Goal: Task Accomplishment & Management: Use online tool/utility

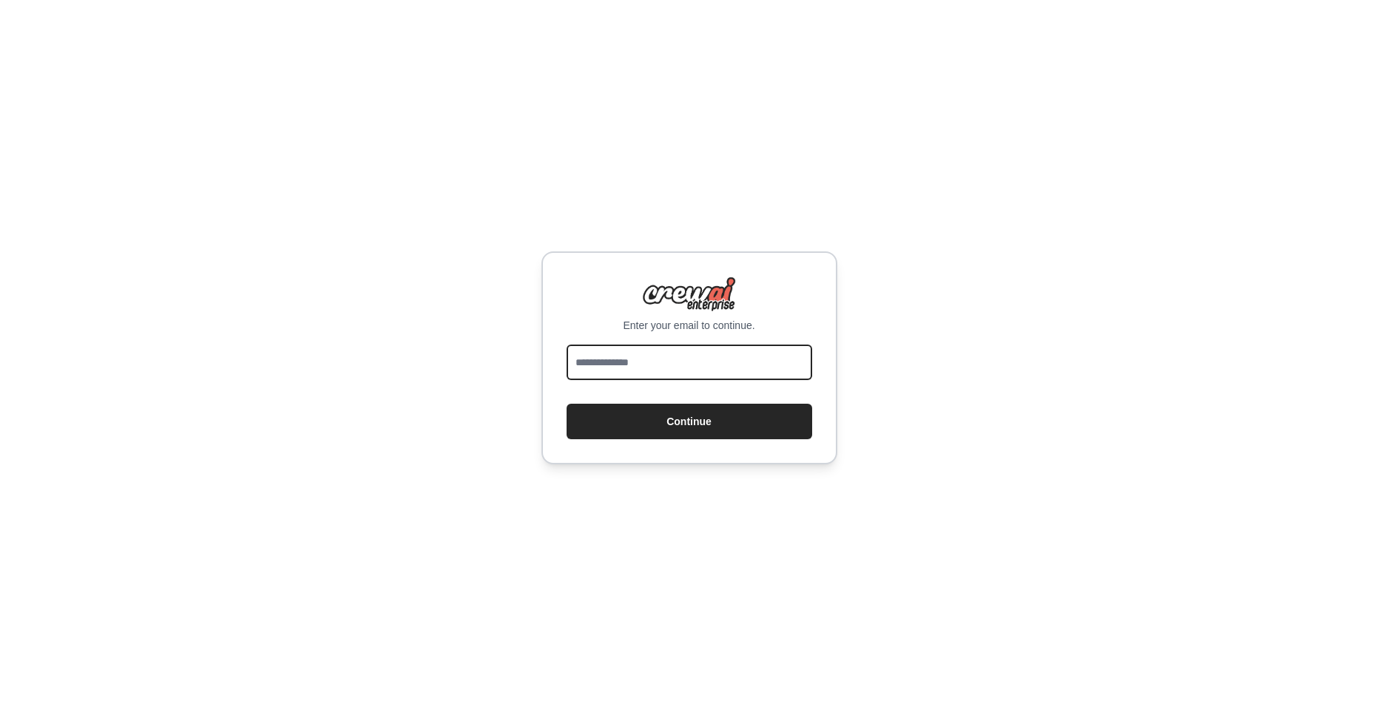
click at [638, 370] on input "email" at bounding box center [690, 363] width 246 height 36
type input "**********"
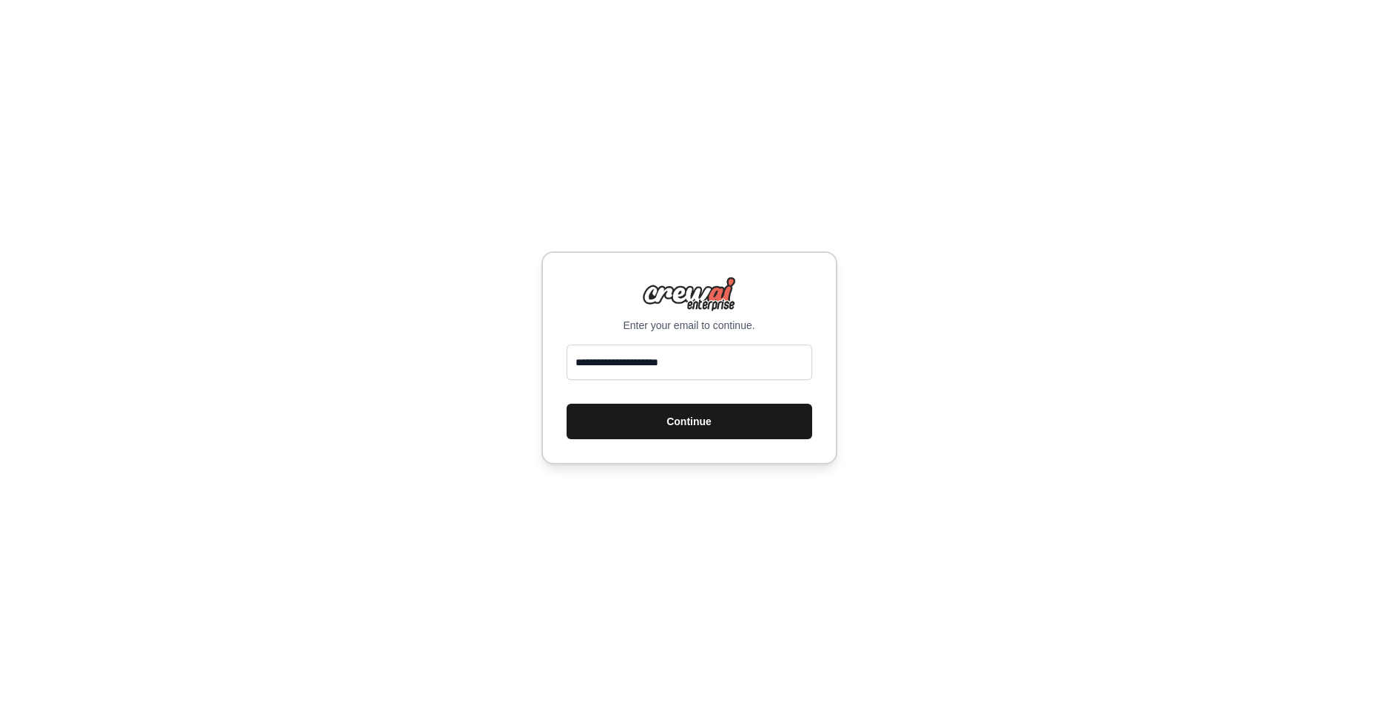
click at [673, 424] on button "Continue" at bounding box center [690, 422] width 246 height 36
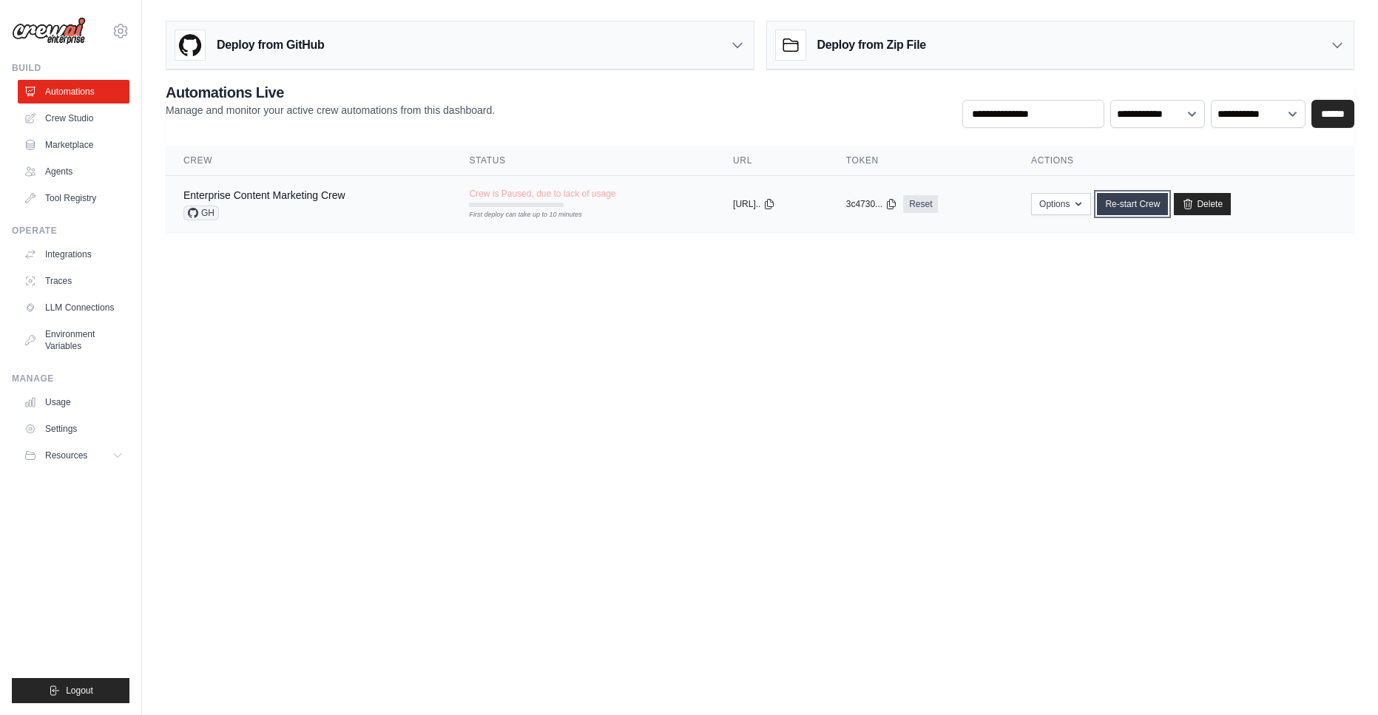
click at [1151, 200] on link "Re-start Crew" at bounding box center [1132, 204] width 71 height 22
